Goal: Navigation & Orientation: Find specific page/section

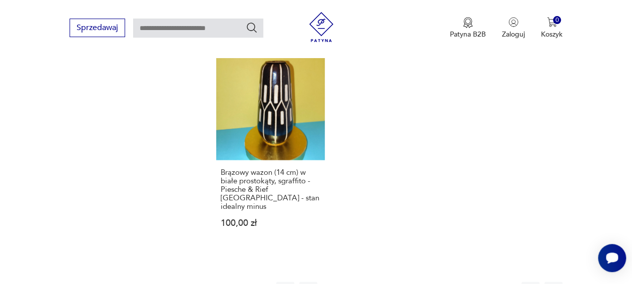
scroll to position [1287, 0]
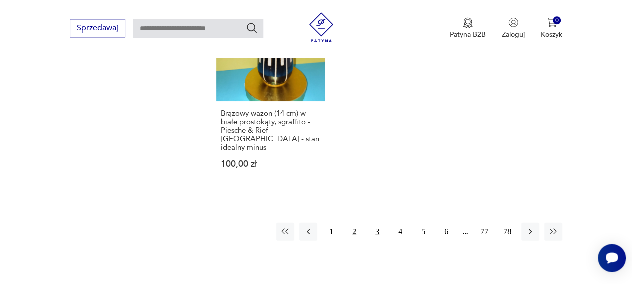
click at [376, 222] on button "3" at bounding box center [377, 231] width 18 height 18
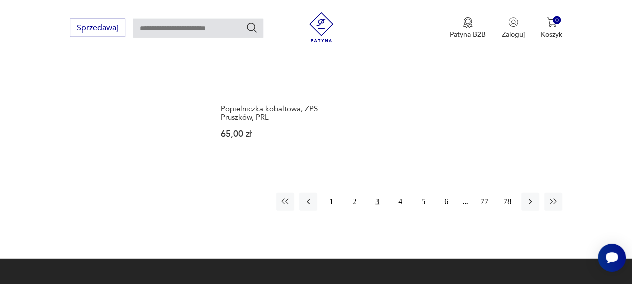
scroll to position [1287, 0]
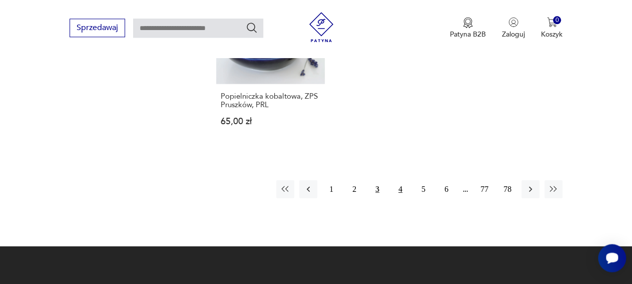
click at [401, 180] on button "4" at bounding box center [400, 189] width 18 height 18
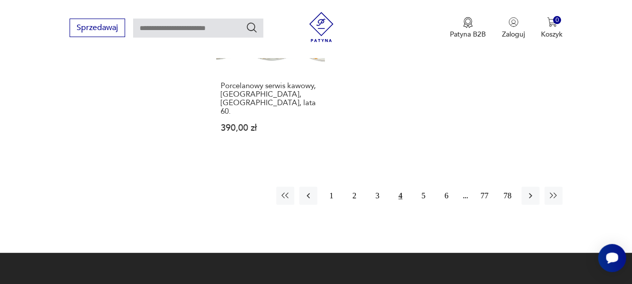
scroll to position [1287, 0]
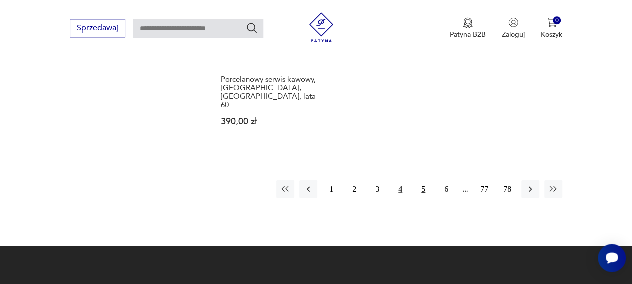
click at [426, 180] on button "5" at bounding box center [423, 189] width 18 height 18
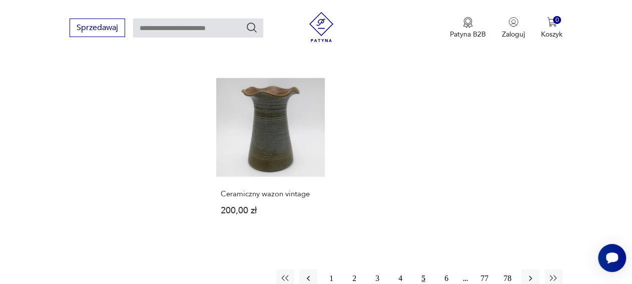
scroll to position [1183, 0]
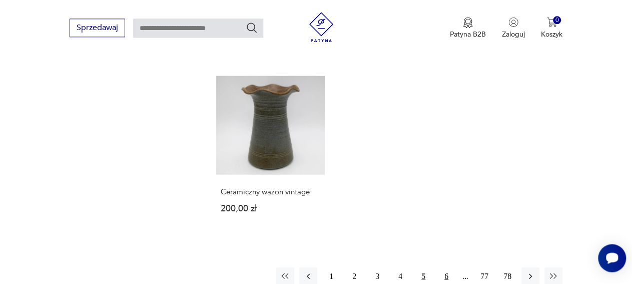
click at [447, 267] on button "6" at bounding box center [446, 276] width 18 height 18
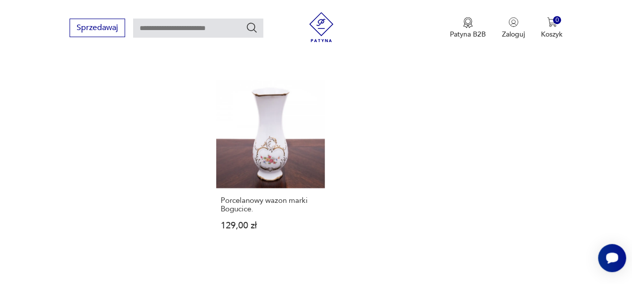
scroll to position [1287, 0]
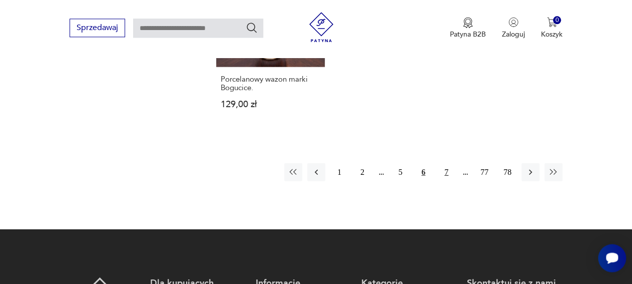
click at [446, 163] on button "7" at bounding box center [446, 172] width 18 height 18
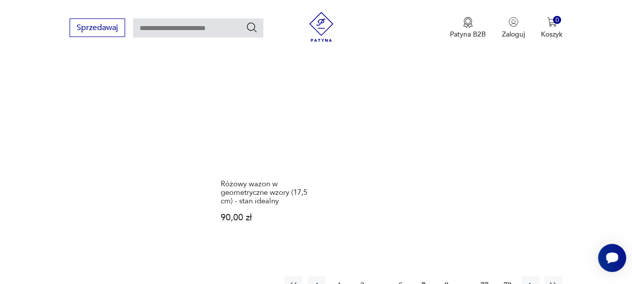
scroll to position [1183, 0]
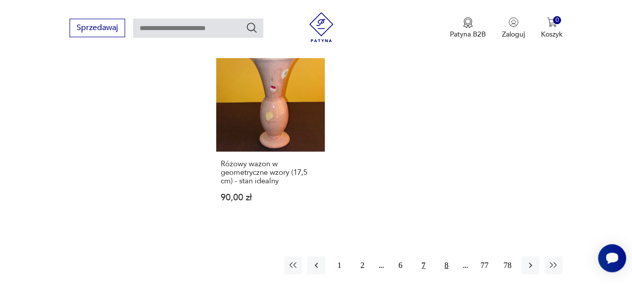
click at [447, 256] on button "8" at bounding box center [446, 265] width 18 height 18
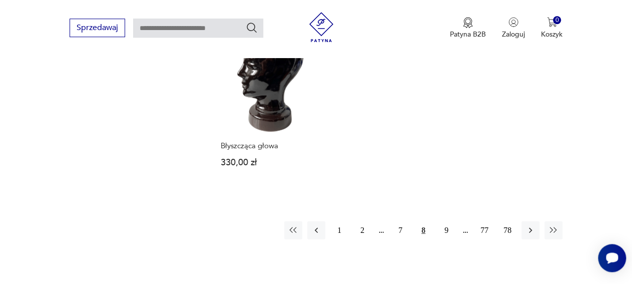
scroll to position [1235, 0]
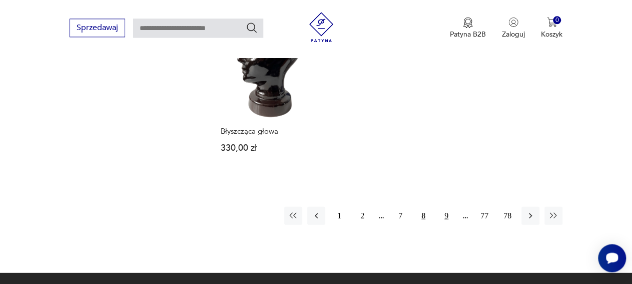
click at [445, 206] on button "9" at bounding box center [446, 215] width 18 height 18
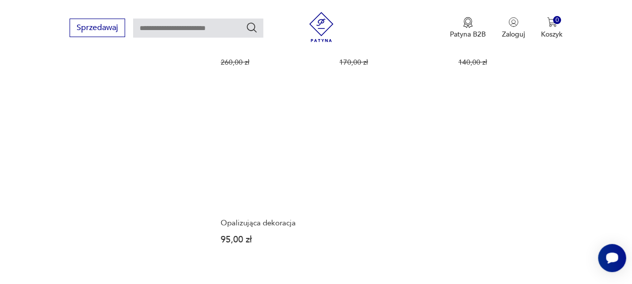
scroll to position [1287, 0]
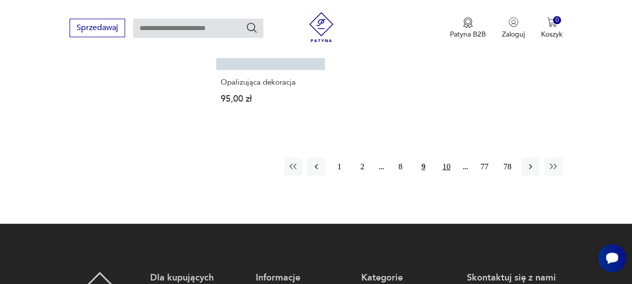
click at [449, 157] on button "10" at bounding box center [446, 166] width 18 height 18
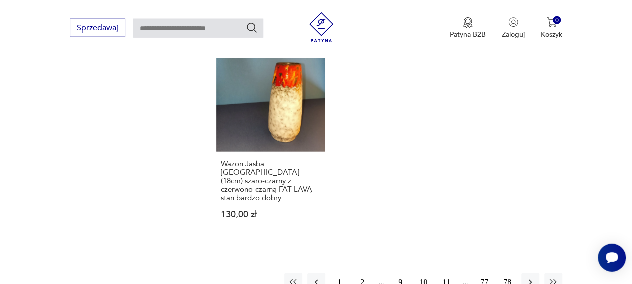
scroll to position [1235, 0]
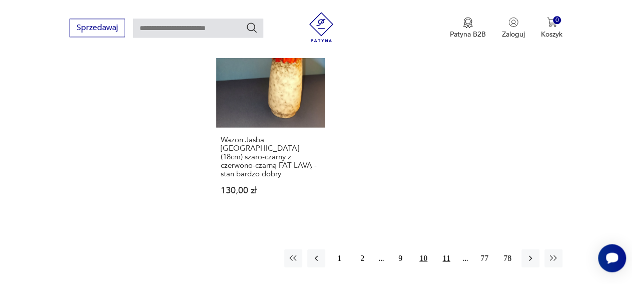
click at [444, 249] on button "11" at bounding box center [446, 258] width 18 height 18
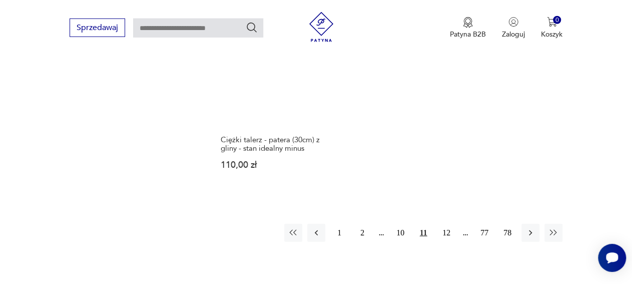
scroll to position [1235, 0]
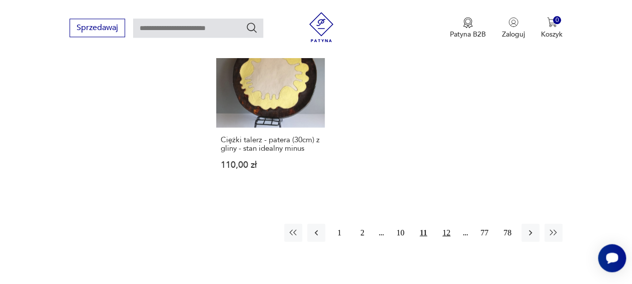
click at [446, 223] on button "12" at bounding box center [446, 232] width 18 height 18
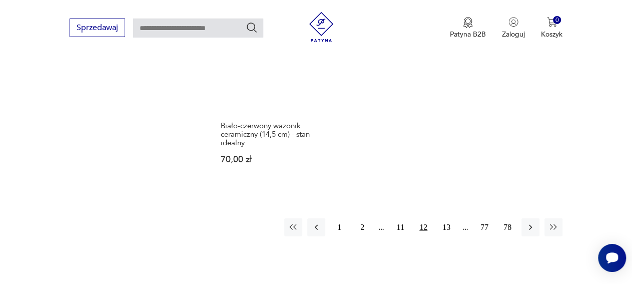
scroll to position [1182, 0]
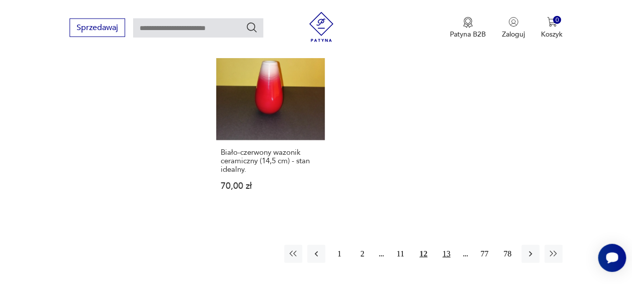
click at [450, 245] on button "13" at bounding box center [446, 254] width 18 height 18
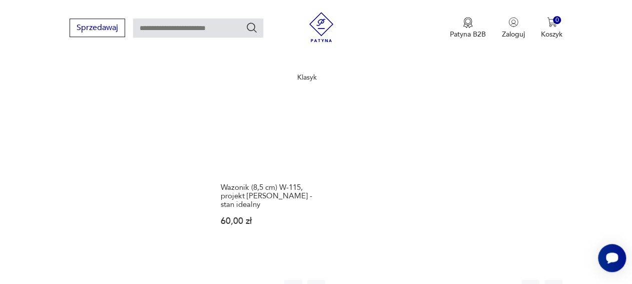
scroll to position [1183, 0]
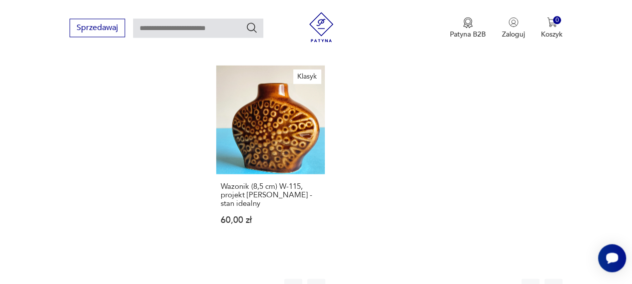
click at [450, 278] on button "14" at bounding box center [446, 287] width 18 height 18
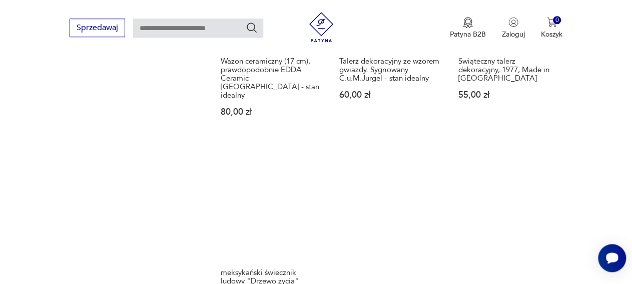
scroll to position [1235, 0]
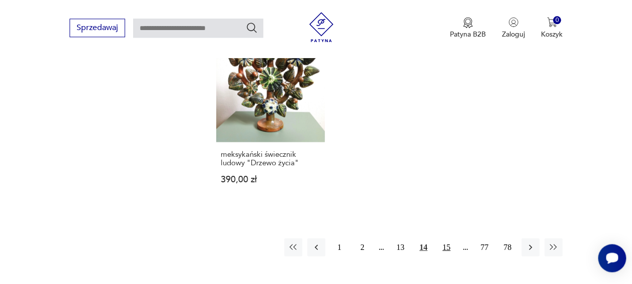
click at [445, 238] on button "15" at bounding box center [446, 247] width 18 height 18
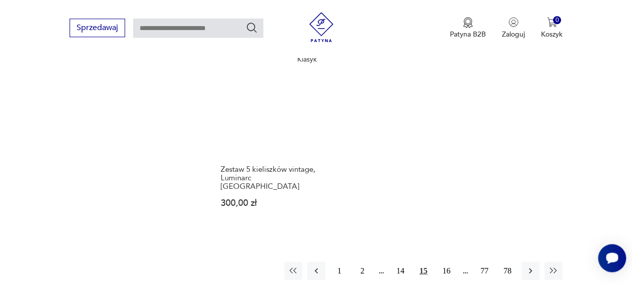
scroll to position [1183, 0]
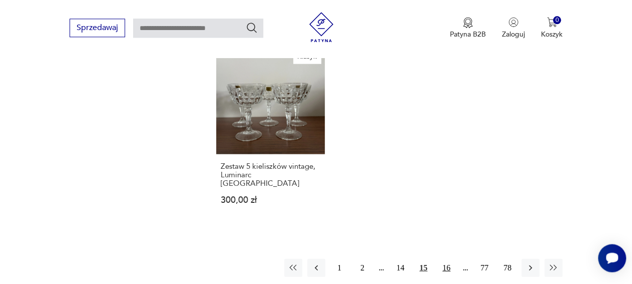
click at [451, 258] on button "16" at bounding box center [446, 267] width 18 height 18
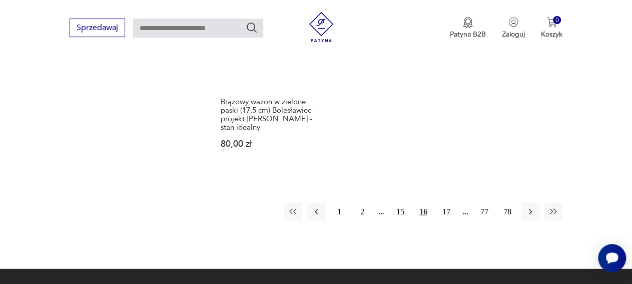
scroll to position [1235, 0]
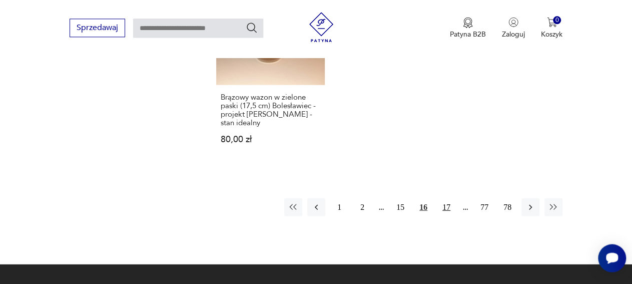
click at [446, 198] on button "17" at bounding box center [446, 207] width 18 height 18
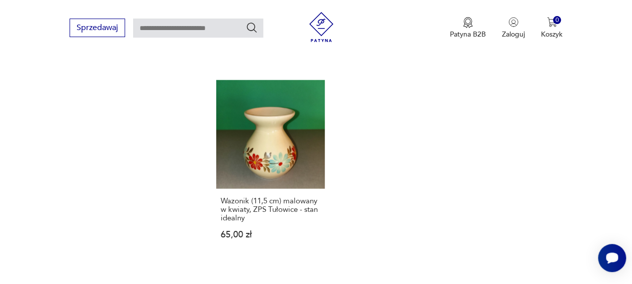
scroll to position [1235, 0]
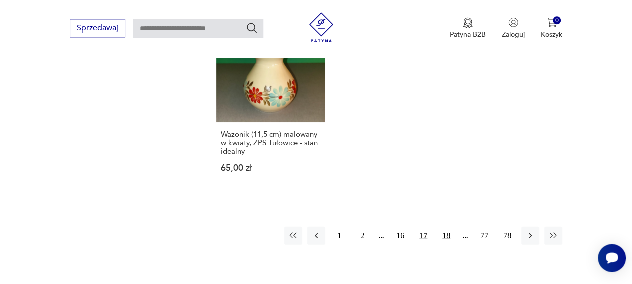
click at [447, 226] on button "18" at bounding box center [446, 235] width 18 height 18
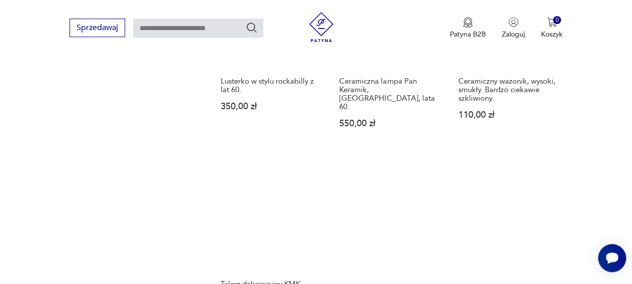
scroll to position [1235, 0]
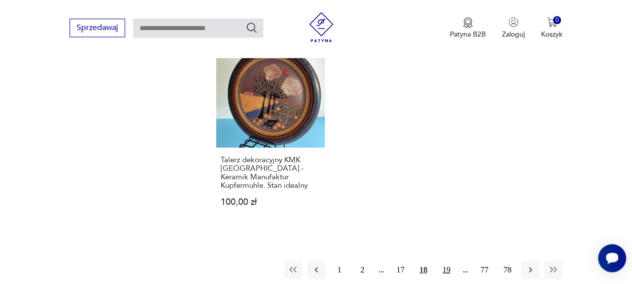
click at [448, 260] on button "19" at bounding box center [446, 269] width 18 height 18
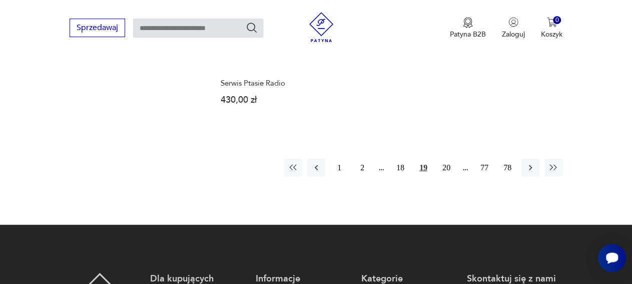
scroll to position [1287, 0]
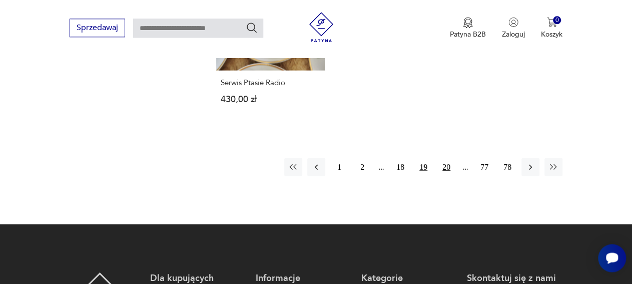
click at [451, 158] on button "20" at bounding box center [446, 167] width 18 height 18
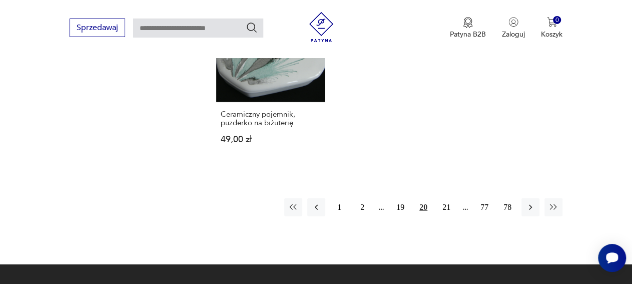
scroll to position [1235, 0]
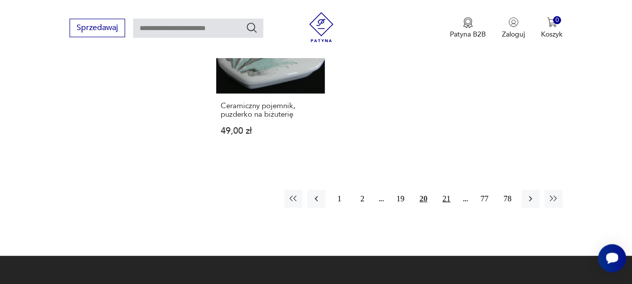
click at [443, 189] on button "21" at bounding box center [446, 198] width 18 height 18
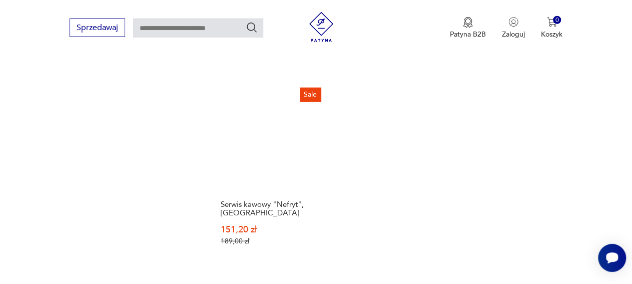
scroll to position [1287, 0]
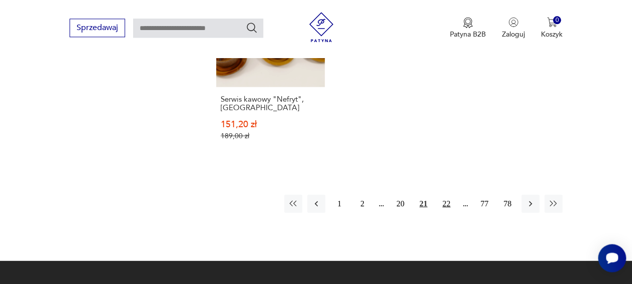
click at [446, 194] on button "22" at bounding box center [446, 203] width 18 height 18
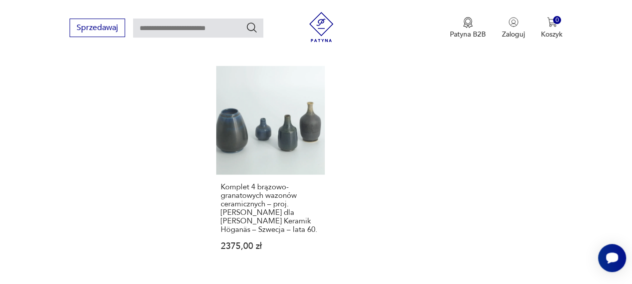
scroll to position [1287, 0]
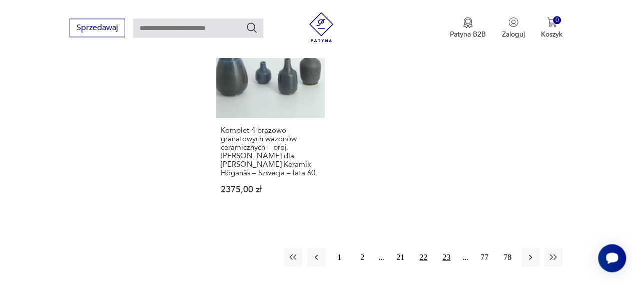
click at [446, 248] on button "23" at bounding box center [446, 257] width 18 height 18
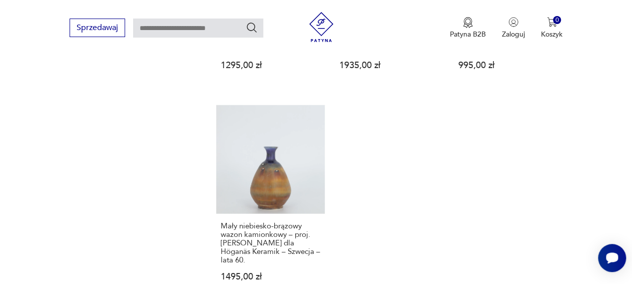
scroll to position [1287, 0]
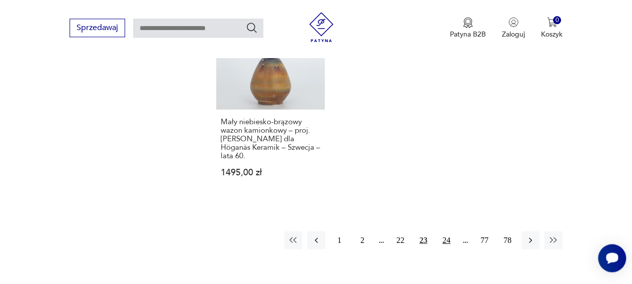
click at [451, 231] on button "24" at bounding box center [446, 240] width 18 height 18
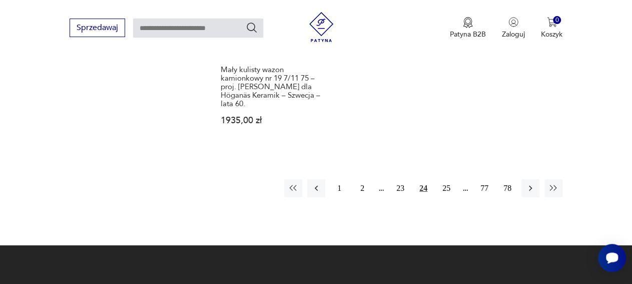
scroll to position [1339, 0]
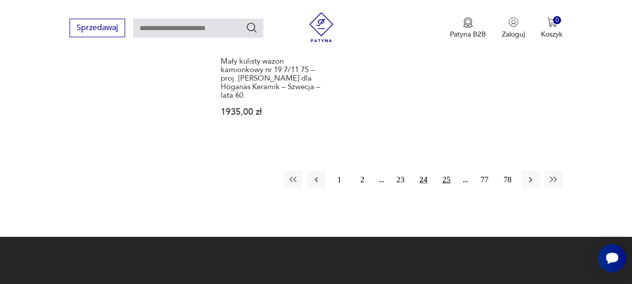
click at [444, 170] on button "25" at bounding box center [446, 179] width 18 height 18
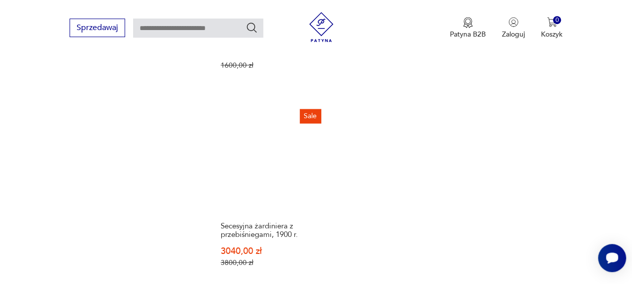
scroll to position [1183, 0]
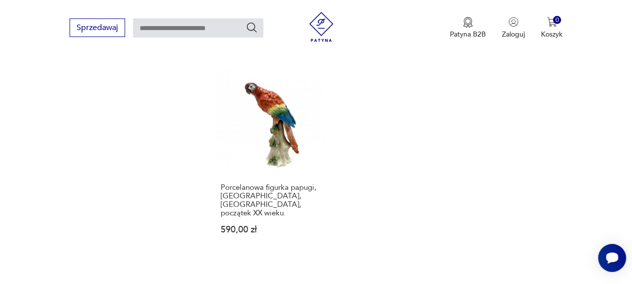
scroll to position [1235, 0]
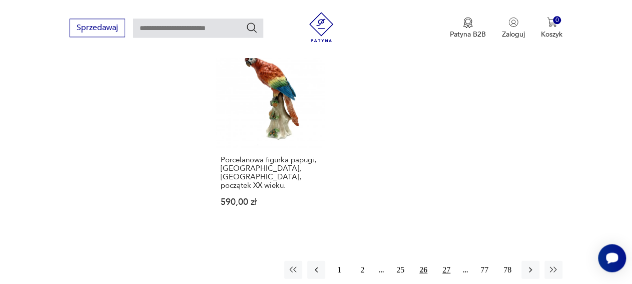
click at [448, 260] on button "27" at bounding box center [446, 269] width 18 height 18
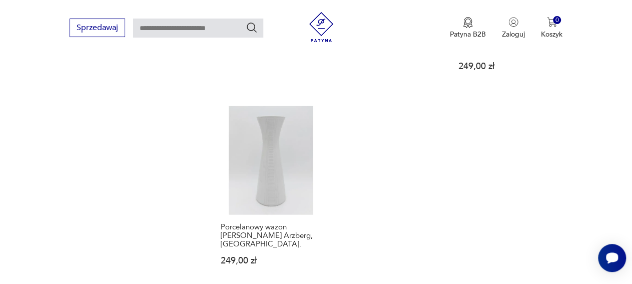
scroll to position [1131, 0]
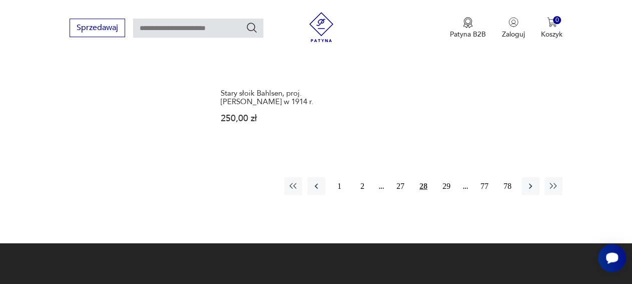
scroll to position [1235, 0]
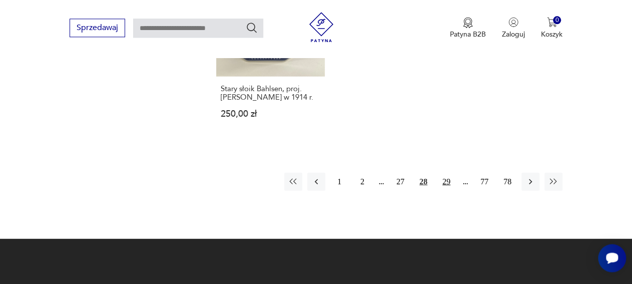
click at [446, 172] on button "29" at bounding box center [446, 181] width 18 height 18
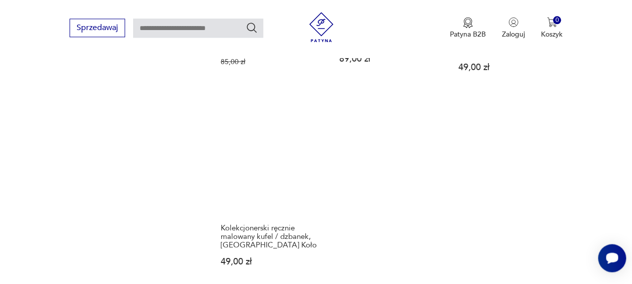
scroll to position [1183, 0]
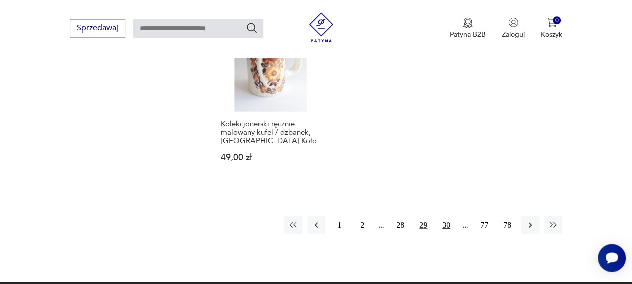
click at [449, 216] on button "30" at bounding box center [446, 225] width 18 height 18
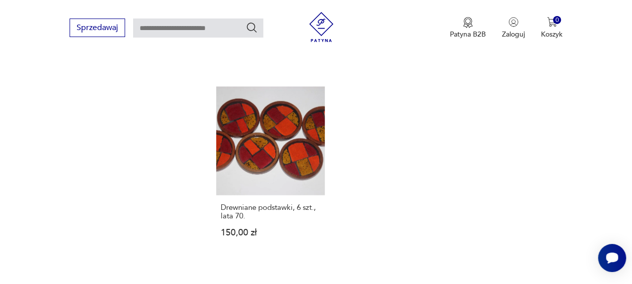
scroll to position [1287, 0]
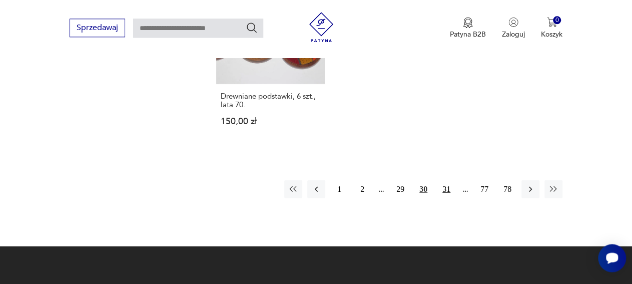
click at [444, 180] on button "31" at bounding box center [446, 189] width 18 height 18
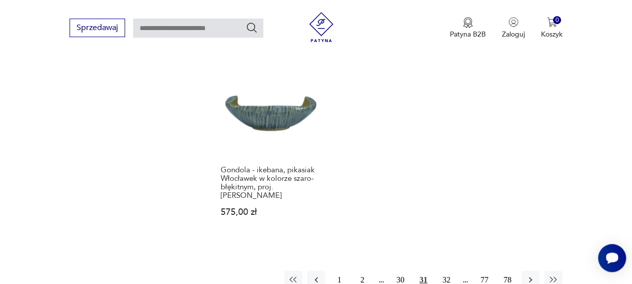
scroll to position [1287, 0]
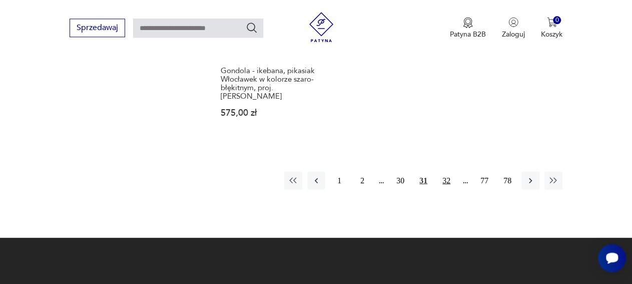
click at [446, 171] on button "32" at bounding box center [446, 180] width 18 height 18
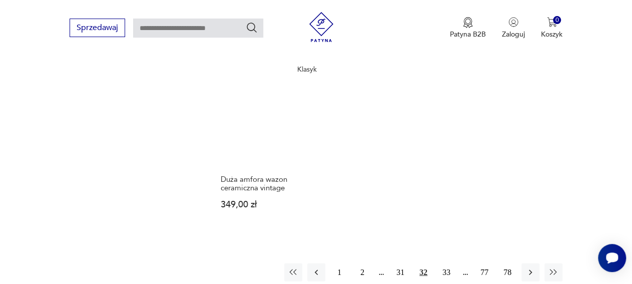
scroll to position [1235, 0]
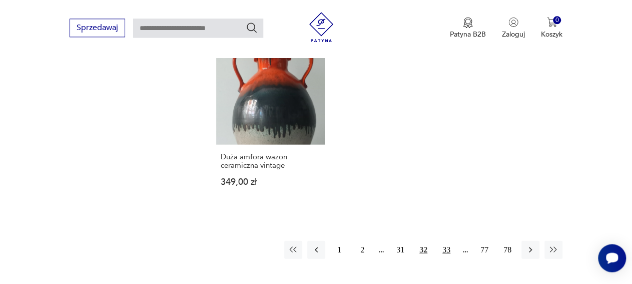
click at [444, 240] on button "33" at bounding box center [446, 249] width 18 height 18
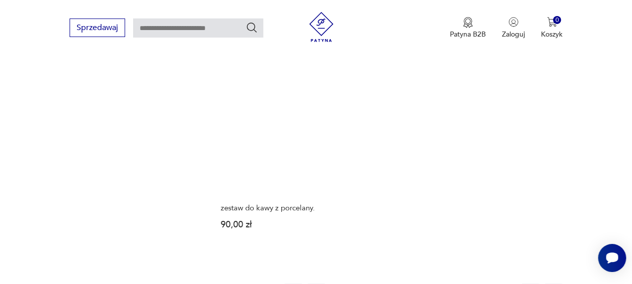
scroll to position [1130, 0]
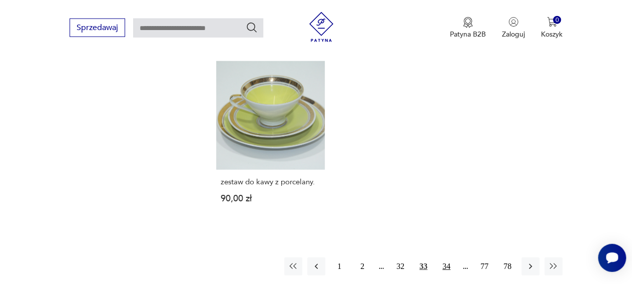
click at [445, 257] on button "34" at bounding box center [446, 266] width 18 height 18
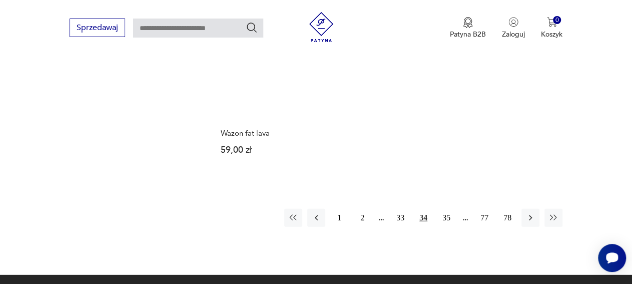
scroll to position [1235, 0]
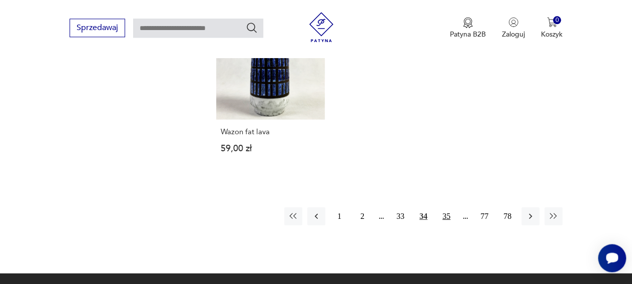
click at [451, 207] on button "35" at bounding box center [446, 216] width 18 height 18
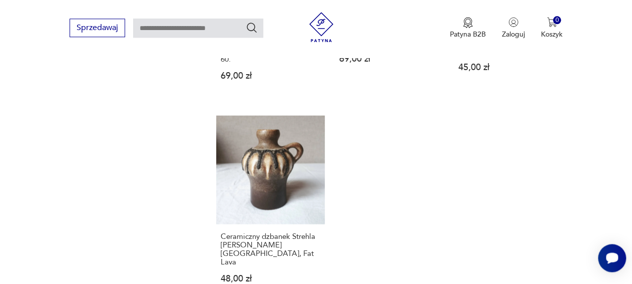
scroll to position [1183, 0]
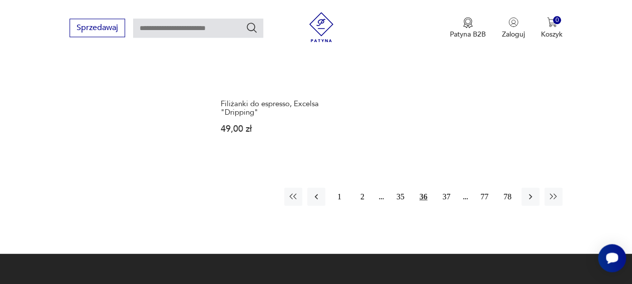
scroll to position [1286, 0]
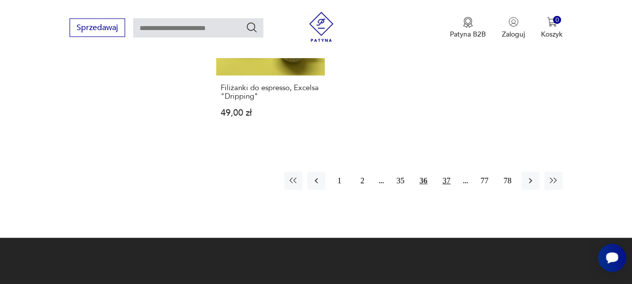
click at [443, 172] on button "37" at bounding box center [446, 181] width 18 height 18
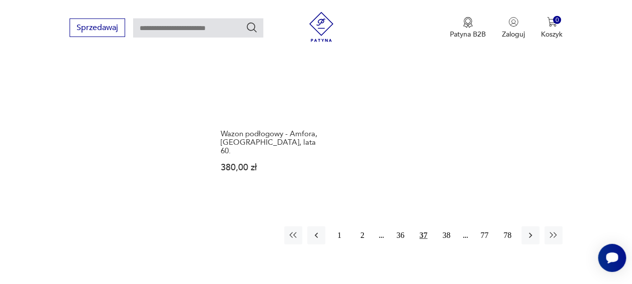
scroll to position [1235, 0]
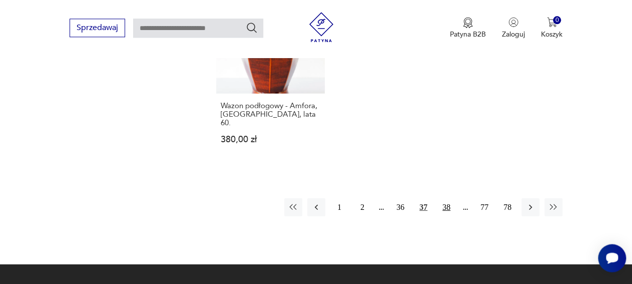
click at [447, 198] on button "38" at bounding box center [446, 207] width 18 height 18
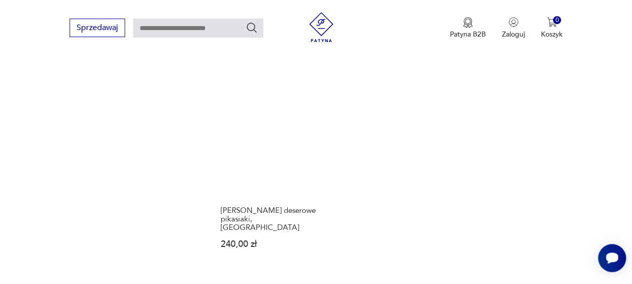
scroll to position [1183, 0]
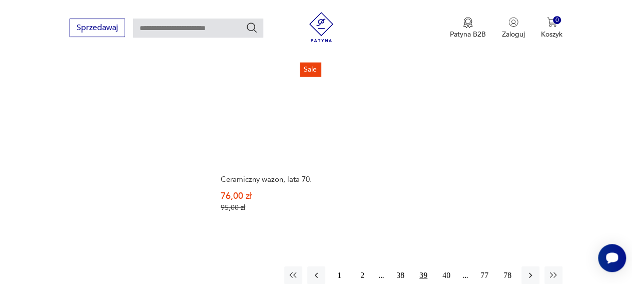
scroll to position [1235, 0]
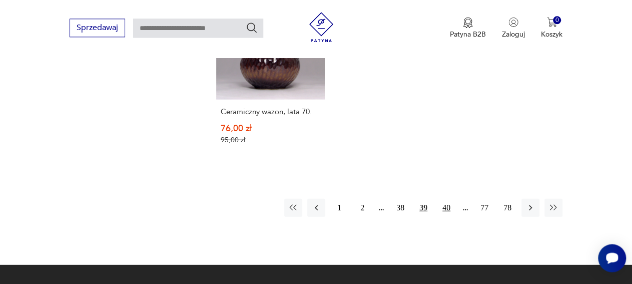
click at [445, 198] on button "40" at bounding box center [446, 207] width 18 height 18
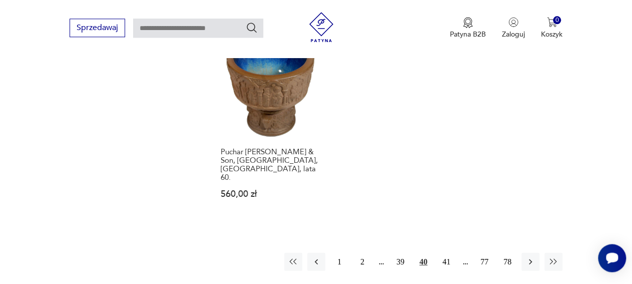
scroll to position [1183, 0]
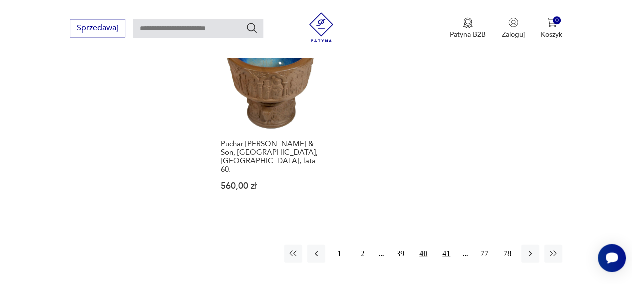
click at [443, 244] on button "41" at bounding box center [446, 253] width 18 height 18
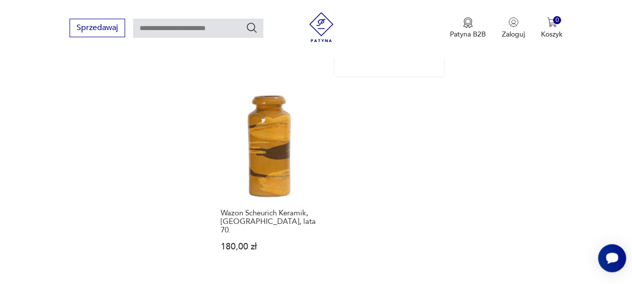
scroll to position [1183, 0]
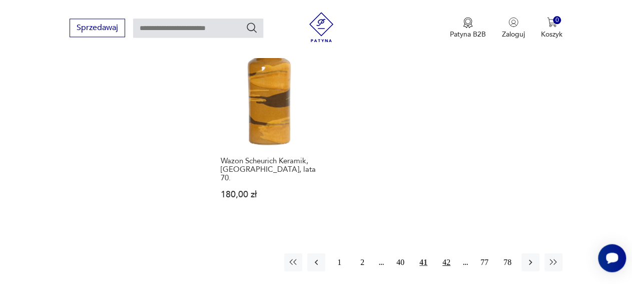
click at [447, 253] on button "42" at bounding box center [446, 262] width 18 height 18
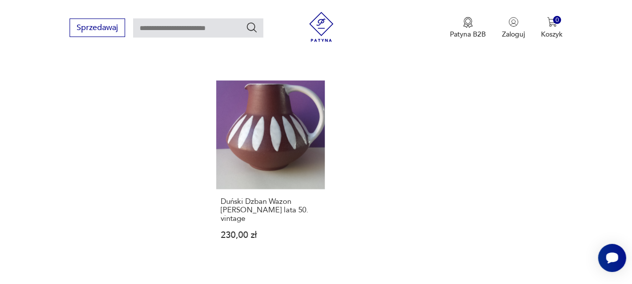
scroll to position [1235, 0]
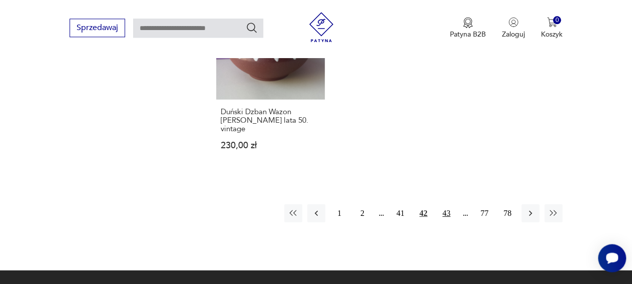
click at [446, 204] on button "43" at bounding box center [446, 213] width 18 height 18
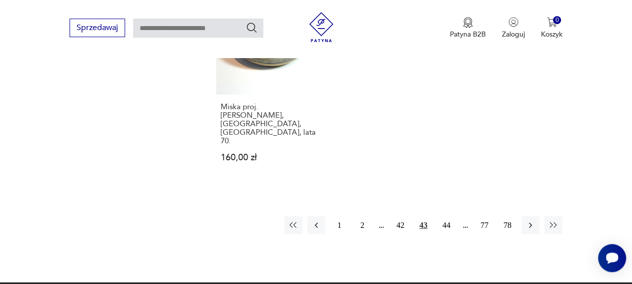
scroll to position [1235, 0]
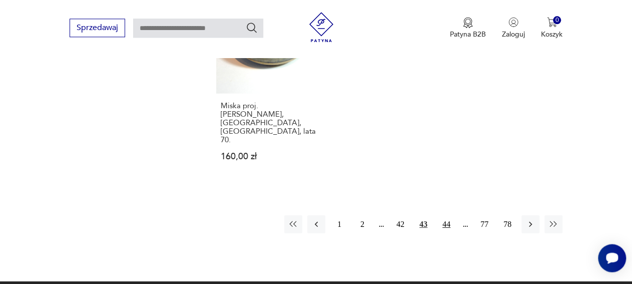
click at [444, 215] on button "44" at bounding box center [446, 224] width 18 height 18
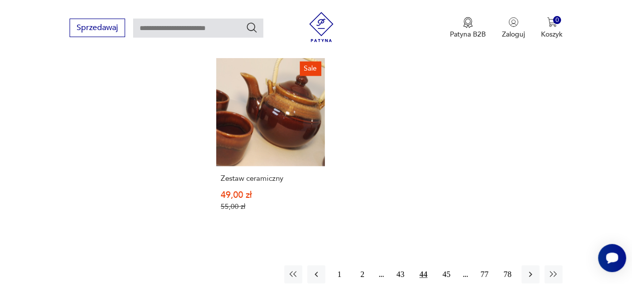
scroll to position [1235, 0]
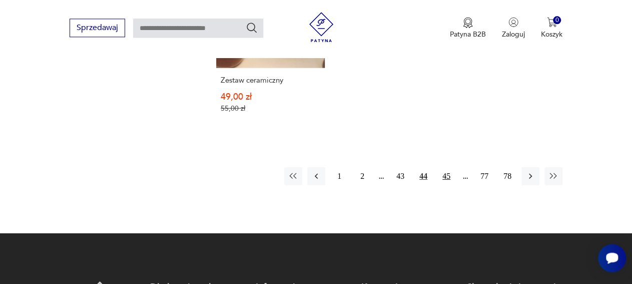
click at [449, 167] on button "45" at bounding box center [446, 176] width 18 height 18
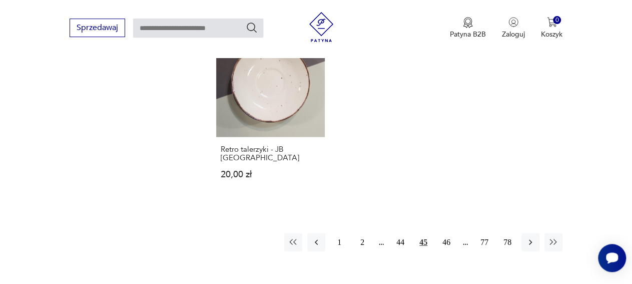
scroll to position [1131, 0]
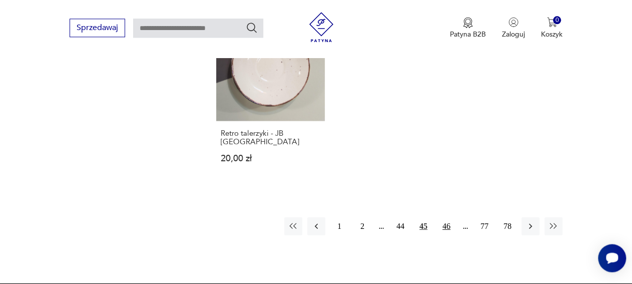
click at [444, 217] on button "46" at bounding box center [446, 226] width 18 height 18
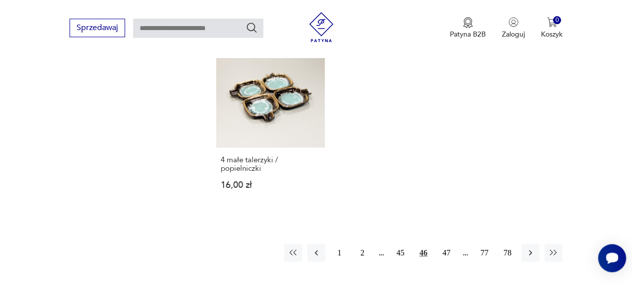
scroll to position [1183, 0]
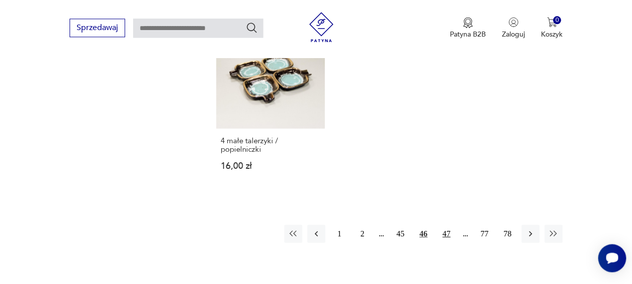
click at [442, 224] on button "47" at bounding box center [446, 233] width 18 height 18
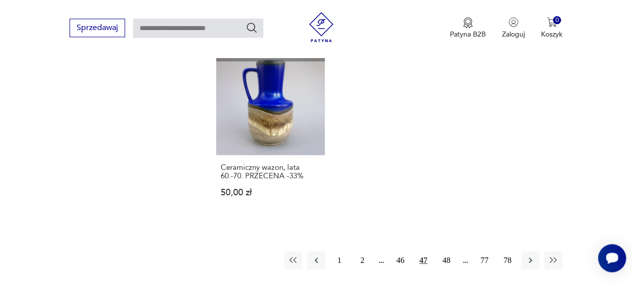
scroll to position [1183, 0]
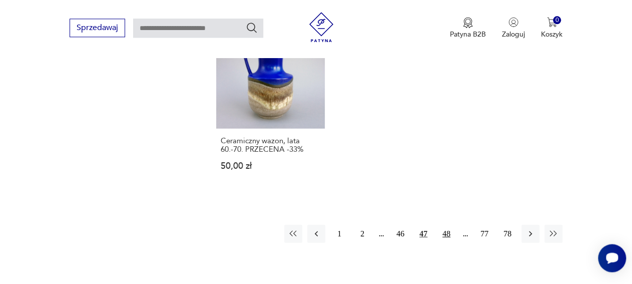
click at [444, 224] on button "48" at bounding box center [446, 233] width 18 height 18
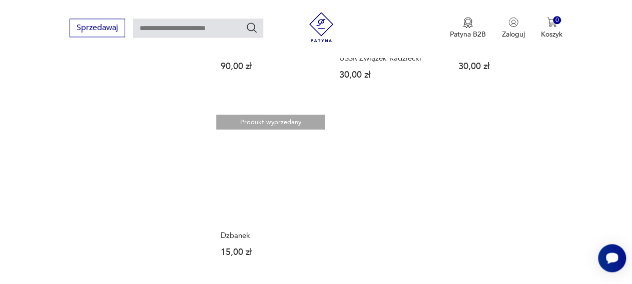
scroll to position [1131, 0]
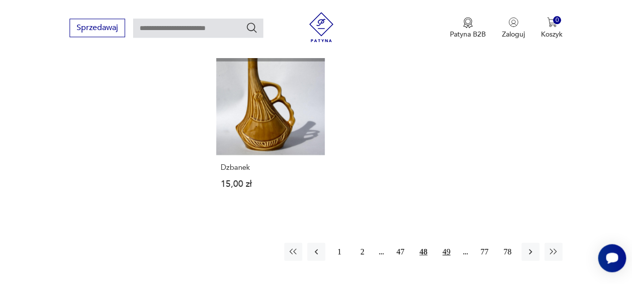
click at [448, 242] on button "49" at bounding box center [446, 251] width 18 height 18
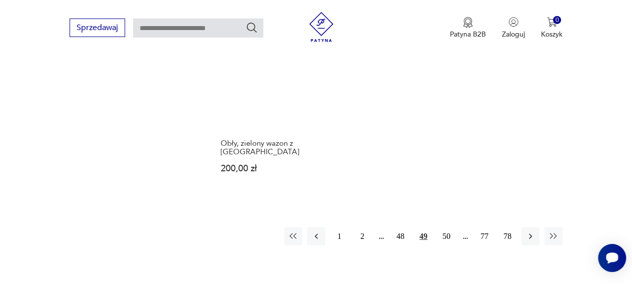
scroll to position [1287, 0]
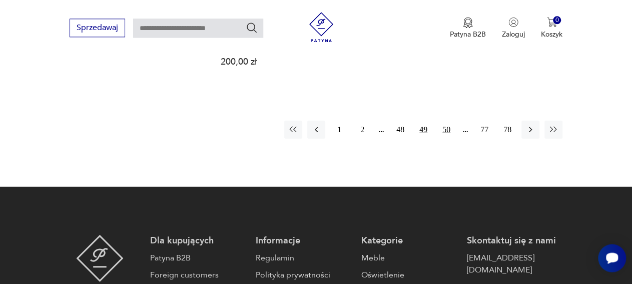
click at [444, 122] on button "50" at bounding box center [446, 129] width 18 height 18
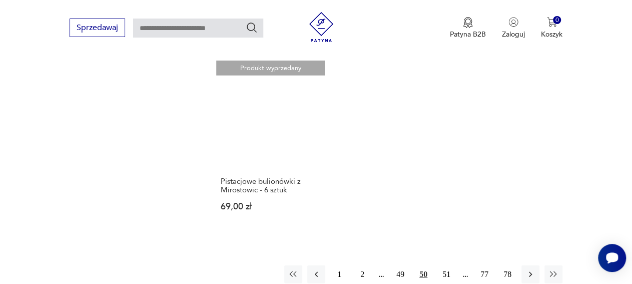
scroll to position [1131, 0]
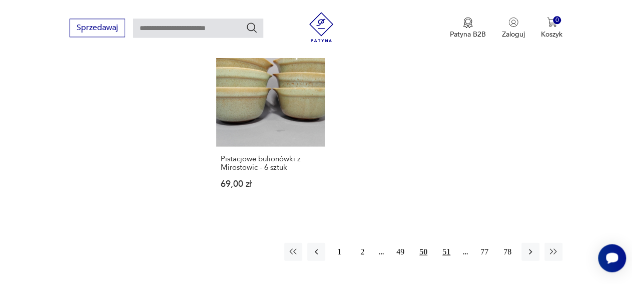
click at [448, 251] on button "51" at bounding box center [446, 251] width 18 height 18
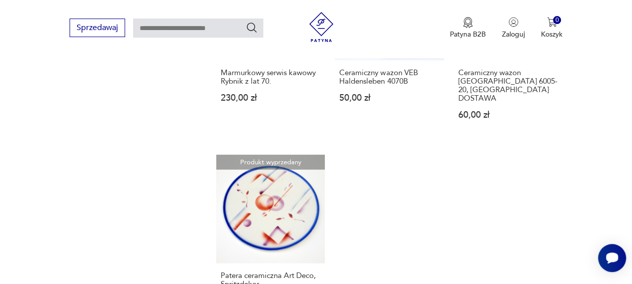
scroll to position [1183, 0]
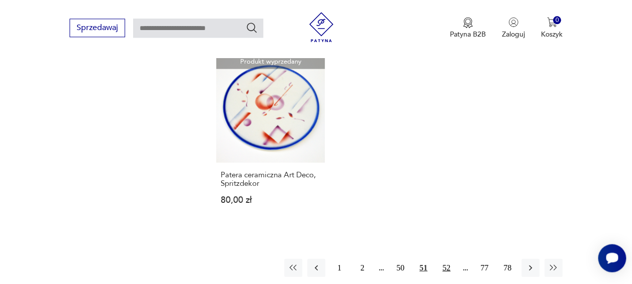
click at [448, 258] on button "52" at bounding box center [446, 267] width 18 height 18
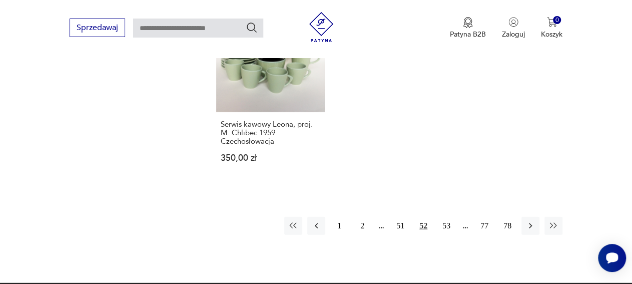
scroll to position [1183, 0]
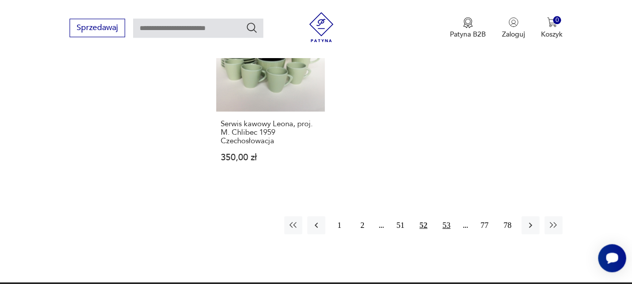
click at [447, 221] on button "53" at bounding box center [446, 225] width 18 height 18
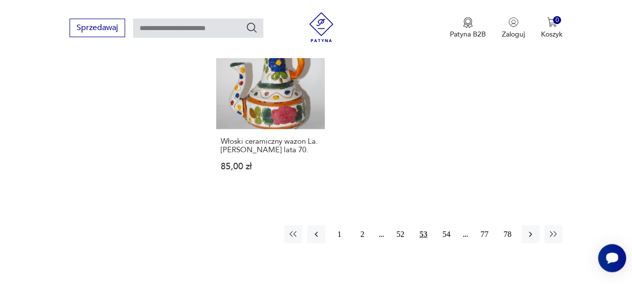
scroll to position [1183, 0]
click at [447, 224] on button "54" at bounding box center [446, 233] width 18 height 18
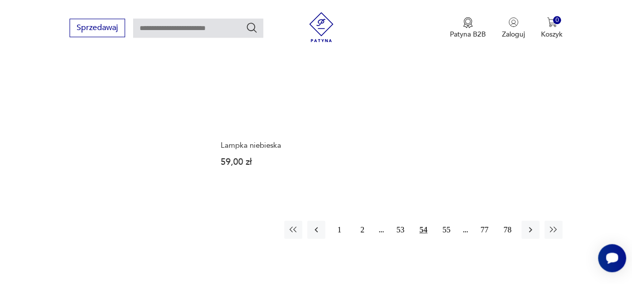
scroll to position [1183, 0]
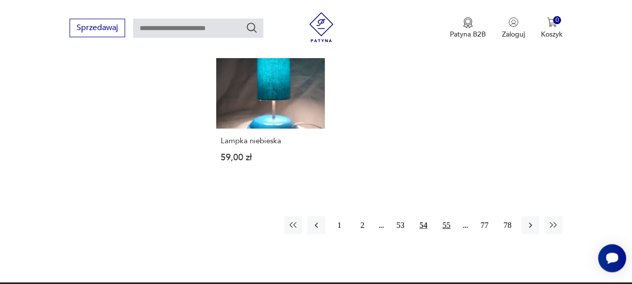
click at [448, 216] on button "55" at bounding box center [446, 225] width 18 height 18
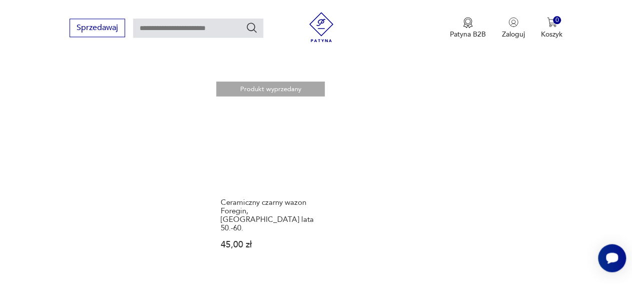
scroll to position [1183, 0]
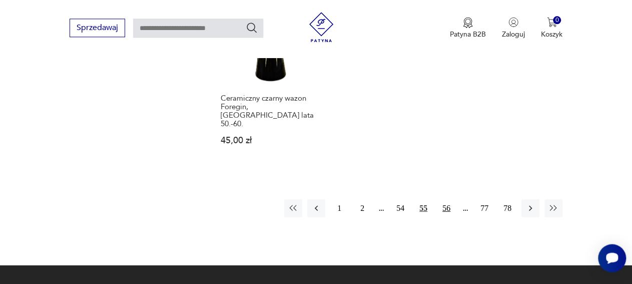
click at [444, 199] on button "56" at bounding box center [446, 208] width 18 height 18
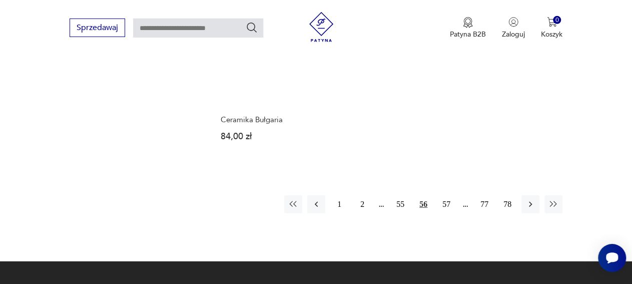
scroll to position [1183, 0]
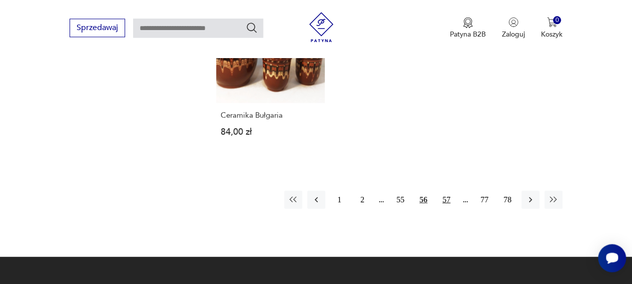
click at [449, 190] on button "57" at bounding box center [446, 199] width 18 height 18
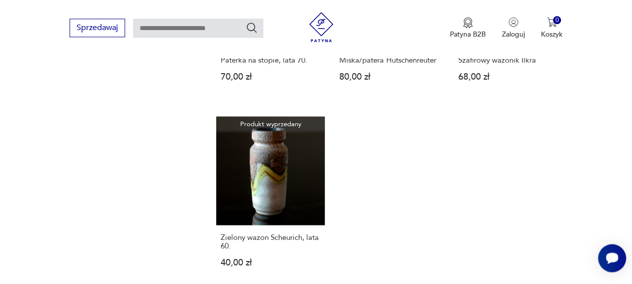
scroll to position [1131, 0]
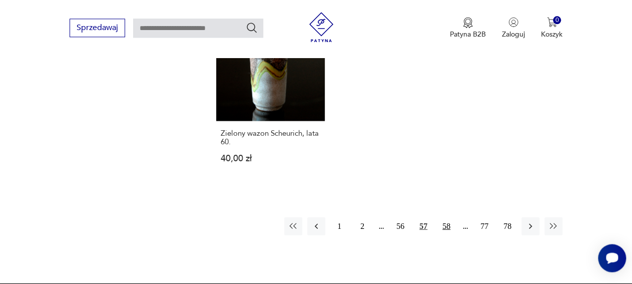
click at [448, 225] on button "58" at bounding box center [446, 226] width 18 height 18
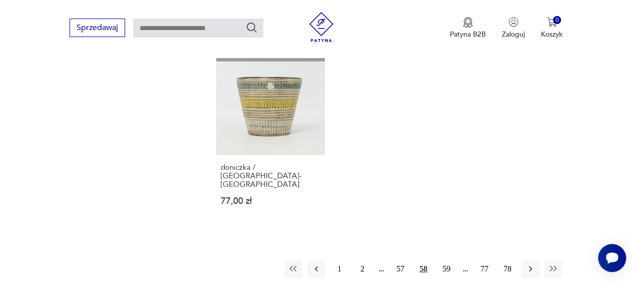
scroll to position [1131, 0]
click at [447, 259] on button "59" at bounding box center [446, 268] width 18 height 18
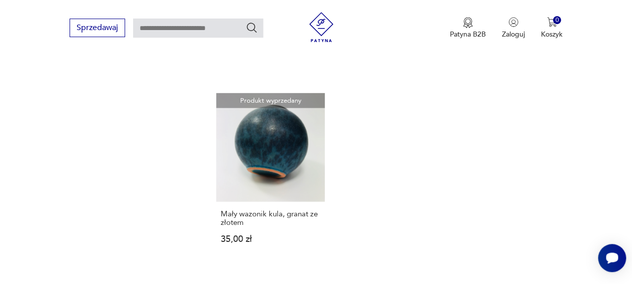
scroll to position [1131, 0]
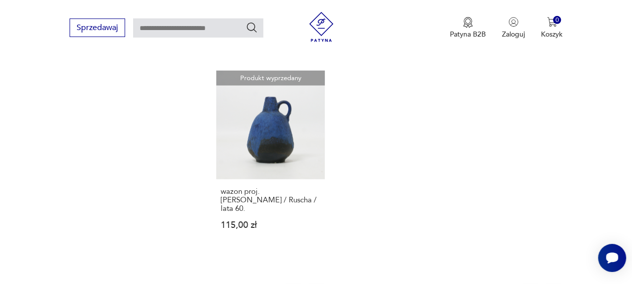
scroll to position [1131, 0]
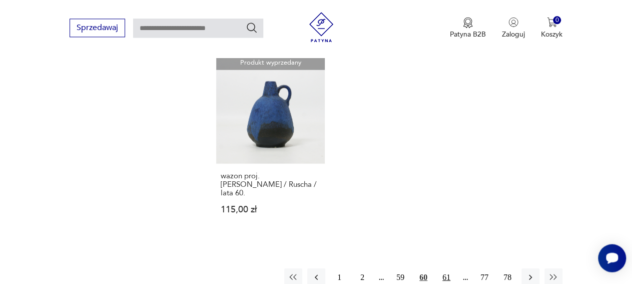
click at [449, 268] on button "61" at bounding box center [446, 277] width 18 height 18
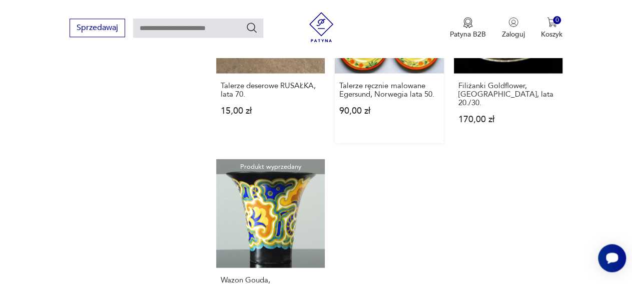
scroll to position [1131, 0]
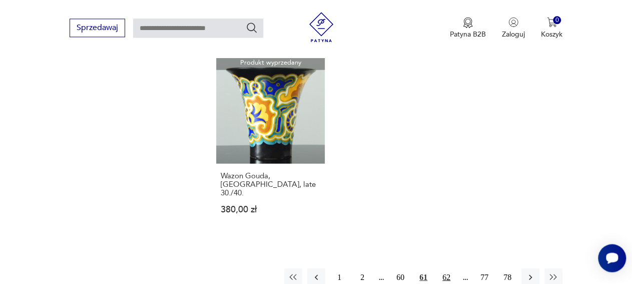
click at [445, 268] on button "62" at bounding box center [446, 277] width 18 height 18
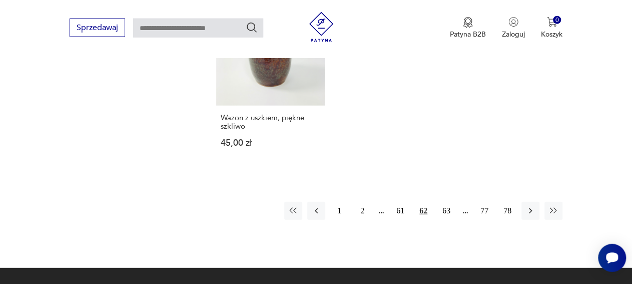
scroll to position [1235, 0]
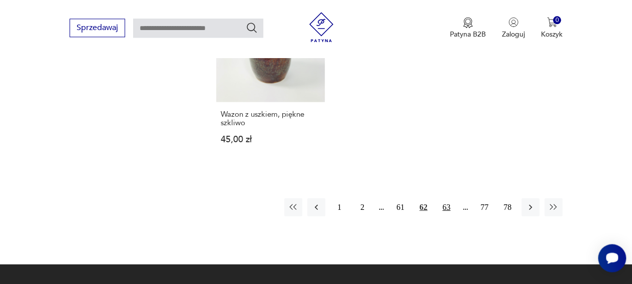
click at [445, 198] on button "63" at bounding box center [446, 207] width 18 height 18
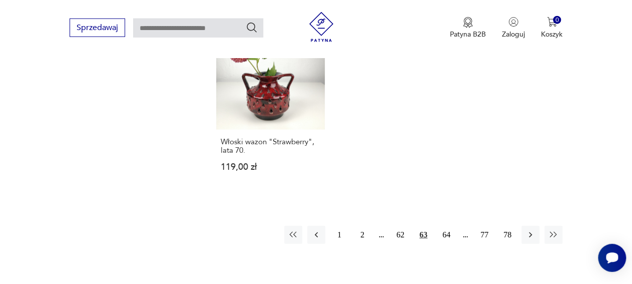
scroll to position [1131, 0]
click at [451, 225] on button "64" at bounding box center [446, 234] width 18 height 18
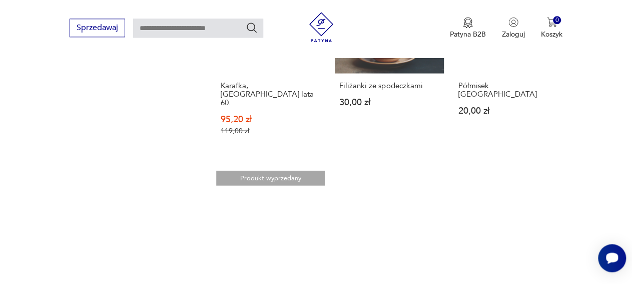
scroll to position [1183, 0]
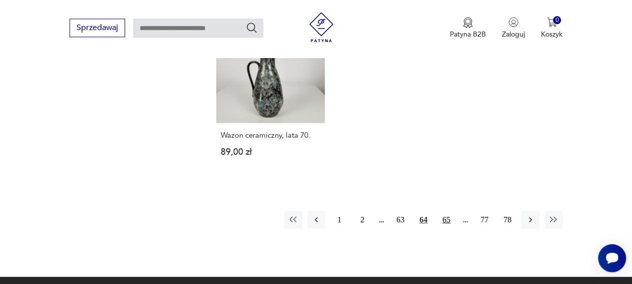
click at [445, 210] on button "65" at bounding box center [446, 219] width 18 height 18
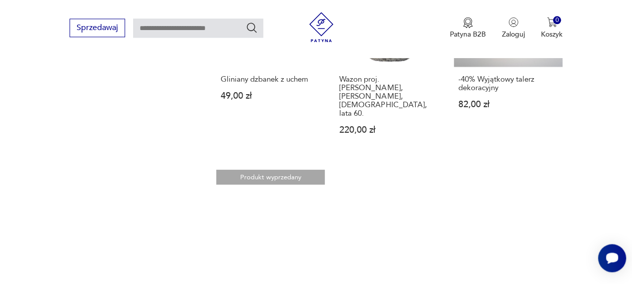
scroll to position [1183, 0]
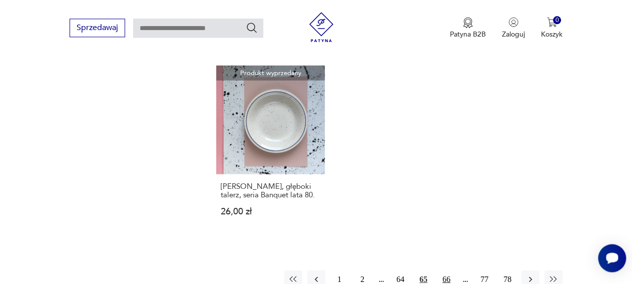
click at [444, 270] on button "66" at bounding box center [446, 279] width 18 height 18
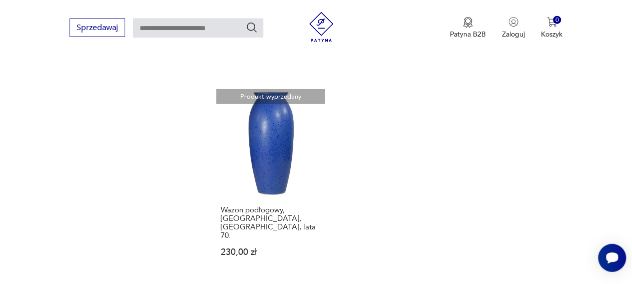
scroll to position [1131, 0]
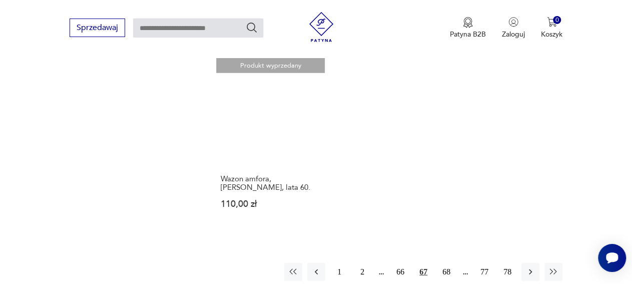
scroll to position [1183, 0]
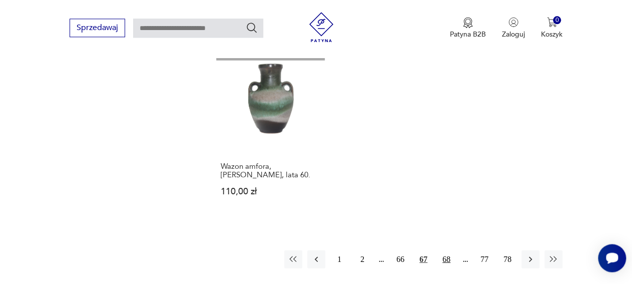
click at [448, 250] on button "68" at bounding box center [446, 259] width 18 height 18
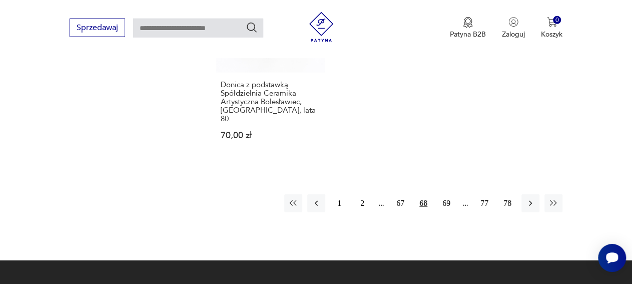
scroll to position [1235, 0]
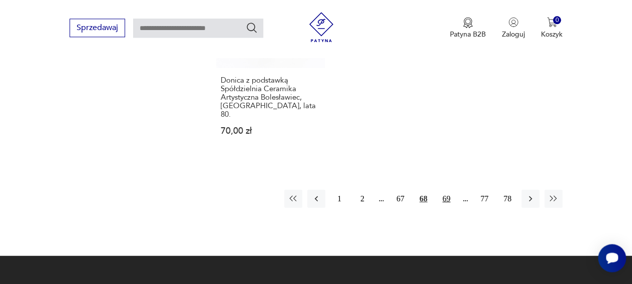
click at [446, 189] on button "69" at bounding box center [446, 198] width 18 height 18
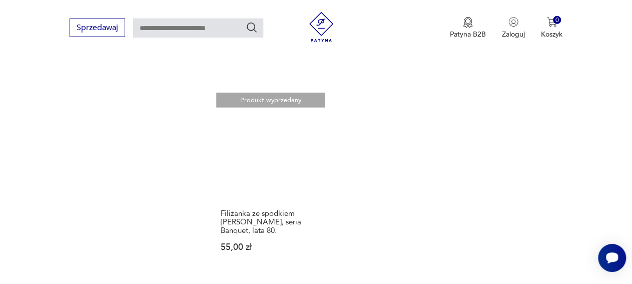
scroll to position [1130, 0]
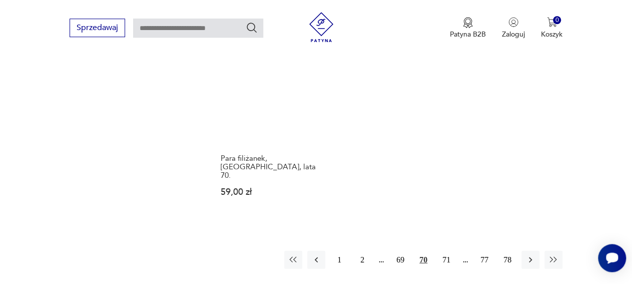
scroll to position [1287, 0]
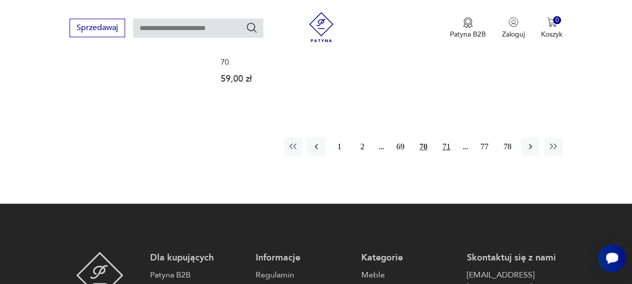
click at [445, 137] on button "71" at bounding box center [446, 146] width 18 height 18
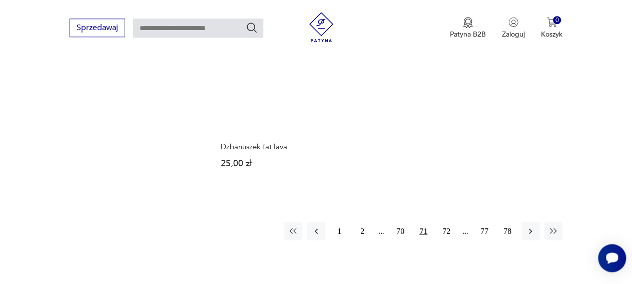
scroll to position [1235, 0]
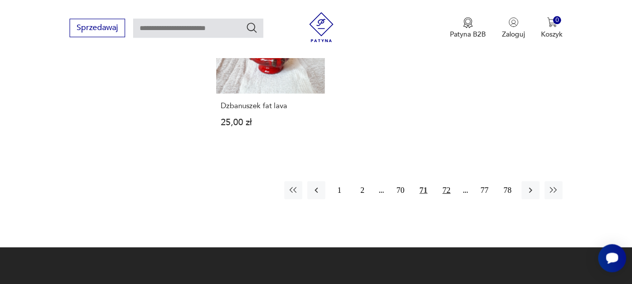
click at [447, 181] on button "72" at bounding box center [446, 190] width 18 height 18
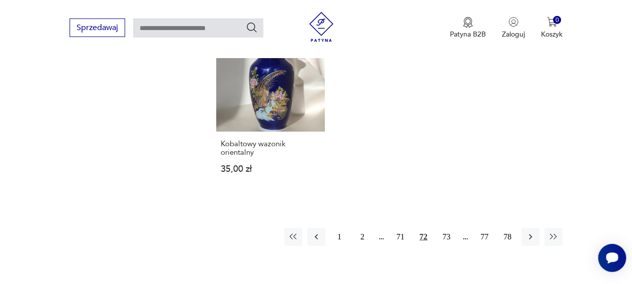
scroll to position [1235, 0]
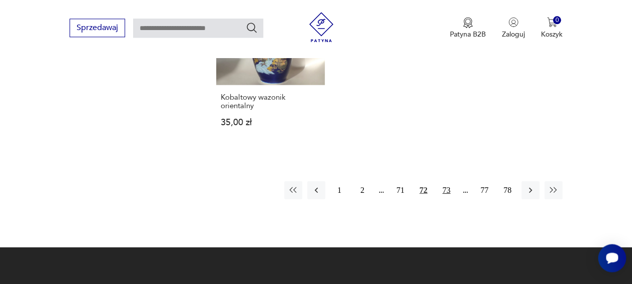
click at [447, 181] on button "73" at bounding box center [446, 190] width 18 height 18
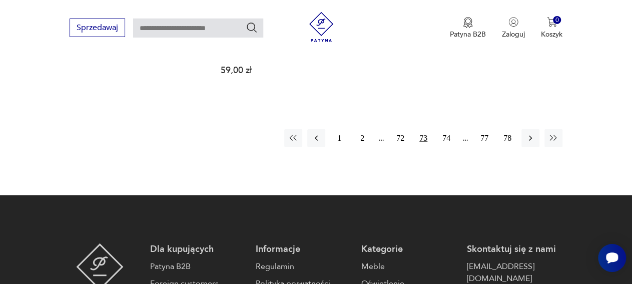
scroll to position [1287, 0]
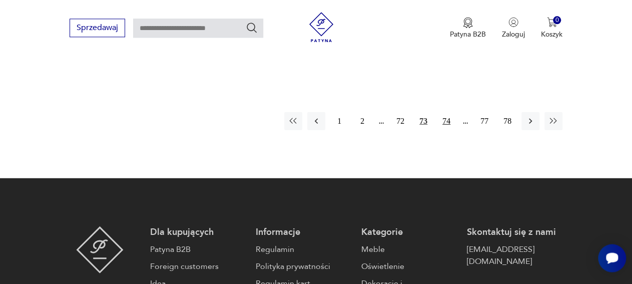
click at [449, 112] on button "74" at bounding box center [446, 121] width 18 height 18
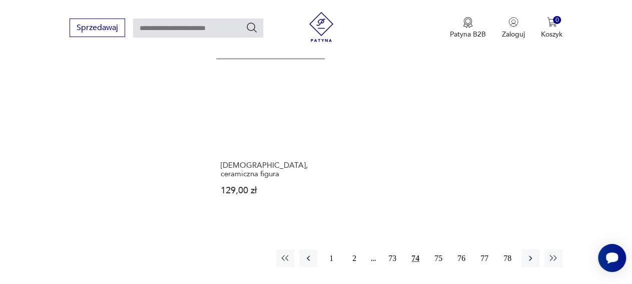
scroll to position [1183, 0]
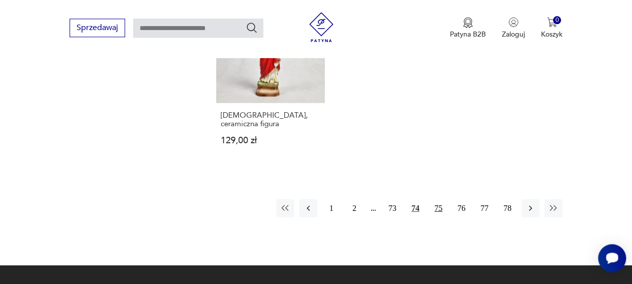
click at [438, 199] on button "75" at bounding box center [438, 208] width 18 height 18
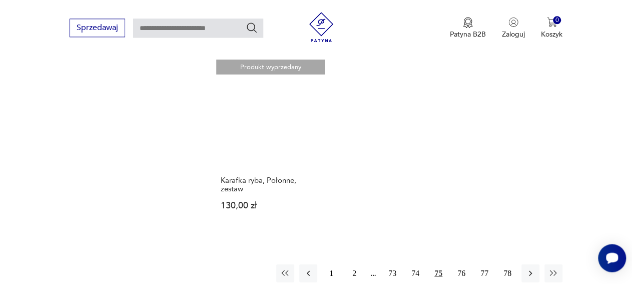
scroll to position [1235, 0]
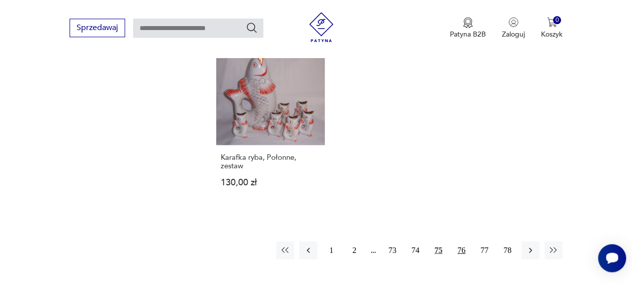
click at [460, 241] on button "76" at bounding box center [461, 250] width 18 height 18
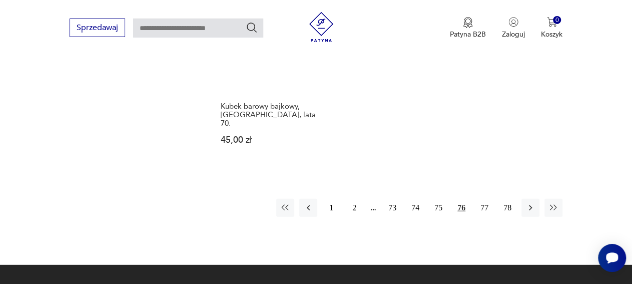
scroll to position [1235, 0]
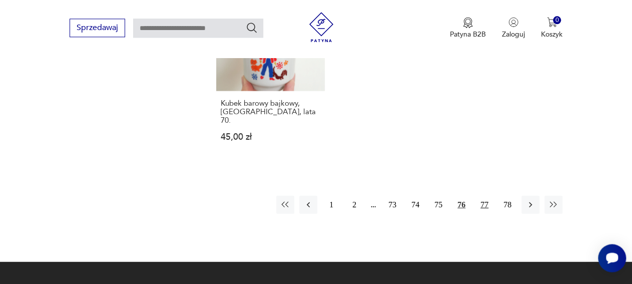
click at [484, 195] on button "77" at bounding box center [484, 204] width 18 height 18
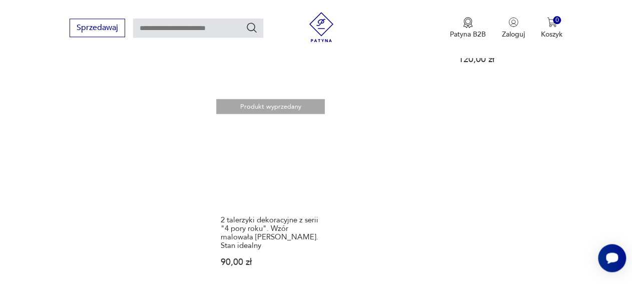
scroll to position [1183, 0]
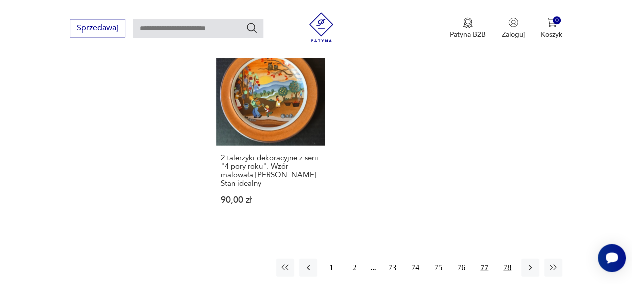
click at [507, 268] on button "78" at bounding box center [507, 267] width 18 height 18
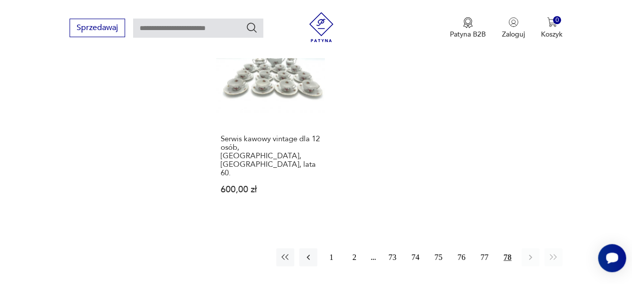
scroll to position [1235, 0]
